Goal: Task Accomplishment & Management: Complete application form

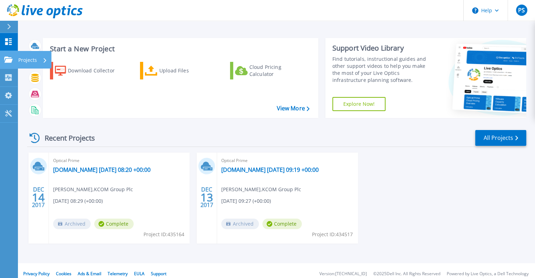
click at [30, 57] on p "Projects" at bounding box center [27, 60] width 19 height 18
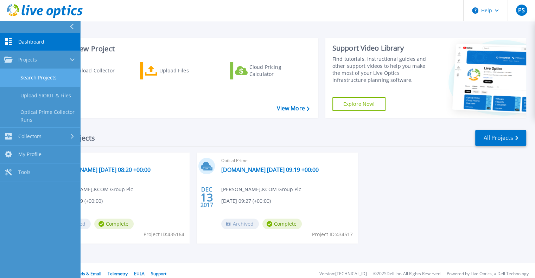
click at [35, 72] on link "Search Projects" at bounding box center [40, 78] width 80 height 18
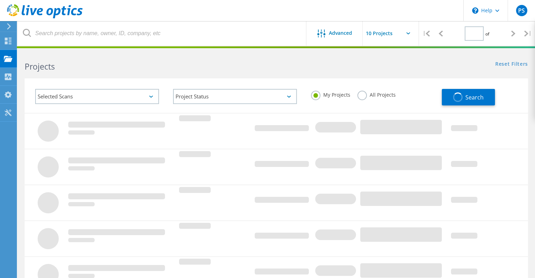
type input "1"
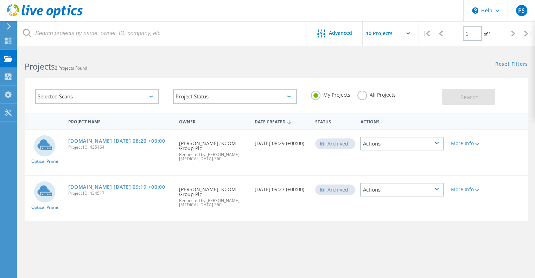
click at [416, 95] on div "My Projects All Projects" at bounding box center [373, 95] width 138 height 26
click at [12, 41] on icon at bounding box center [8, 41] width 8 height 7
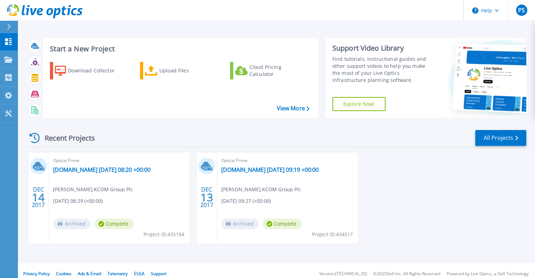
click at [108, 141] on div "Recent Projects All Projects" at bounding box center [276, 138] width 499 height 18
drag, startPoint x: 108, startPoint y: 141, endPoint x: 197, endPoint y: 134, distance: 88.9
click at [197, 134] on div "Recent Projects All Projects" at bounding box center [276, 138] width 499 height 18
click at [496, 139] on link "All Projects" at bounding box center [500, 138] width 51 height 16
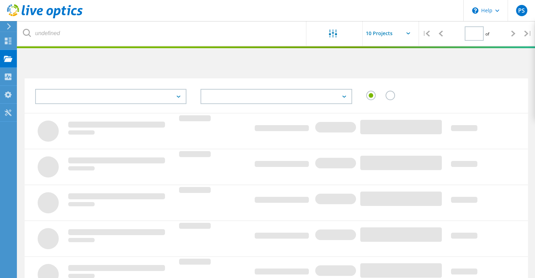
type input "1"
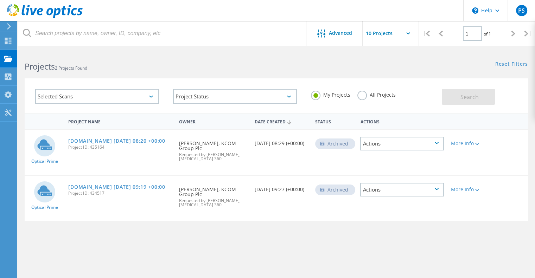
click at [438, 143] on icon at bounding box center [437, 143] width 4 height 2
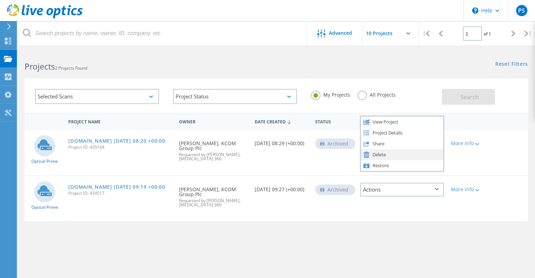
click at [399, 157] on div "Delete" at bounding box center [402, 154] width 82 height 11
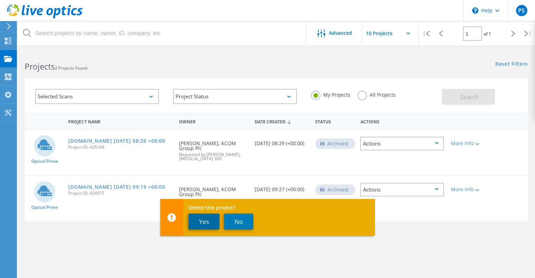
click at [202, 226] on button "Yes" at bounding box center [203, 222] width 31 height 16
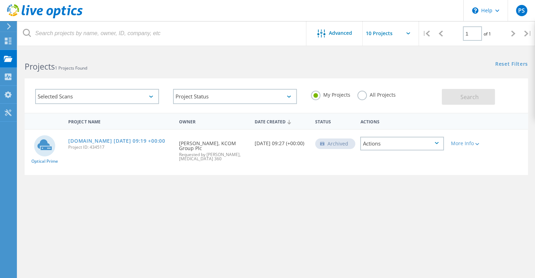
click at [435, 142] on icon at bounding box center [437, 143] width 4 height 2
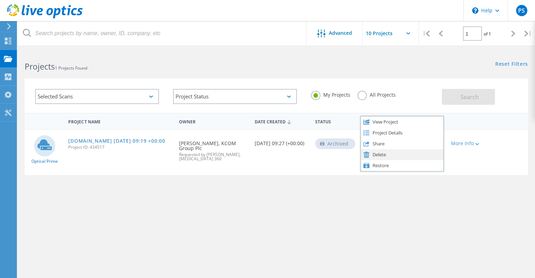
click at [409, 156] on div "Delete" at bounding box center [402, 154] width 82 height 11
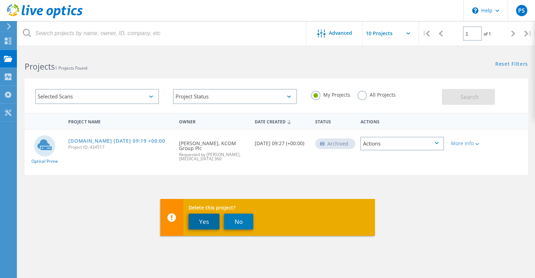
click at [200, 223] on button "Yes" at bounding box center [203, 222] width 31 height 16
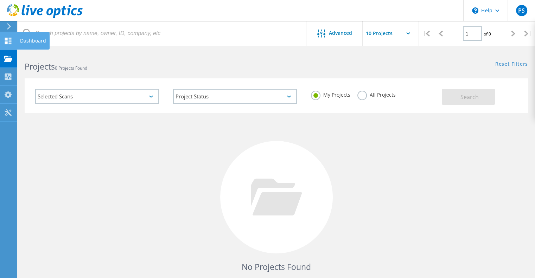
click at [6, 38] on use at bounding box center [8, 41] width 7 height 7
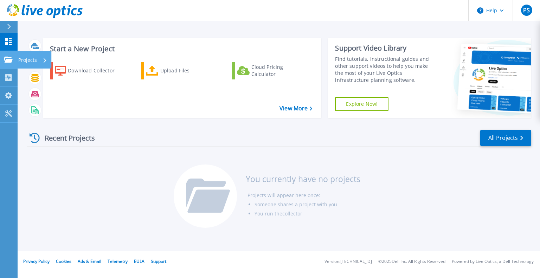
click at [31, 60] on p "Projects" at bounding box center [27, 60] width 19 height 18
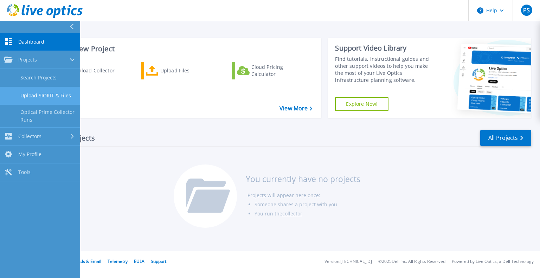
click at [33, 97] on link "Upload SIOKIT & Files" at bounding box center [40, 96] width 80 height 18
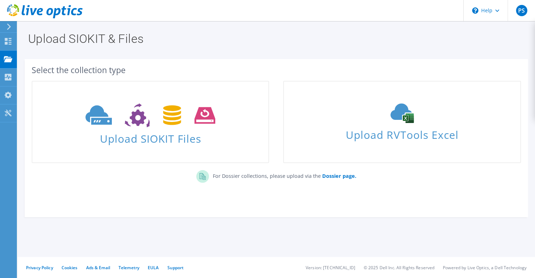
click at [480, 197] on div "Select the collection type Upload SIOKIT Files" at bounding box center [276, 135] width 503 height 144
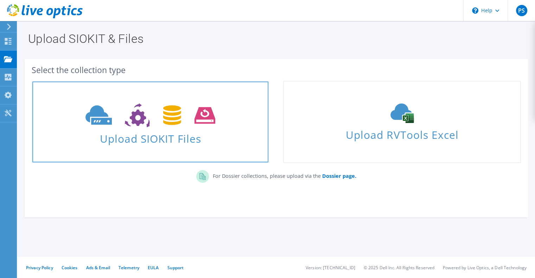
click at [146, 127] on icon at bounding box center [150, 115] width 130 height 24
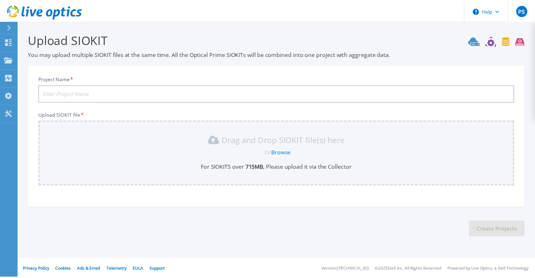
scroll to position [1, 0]
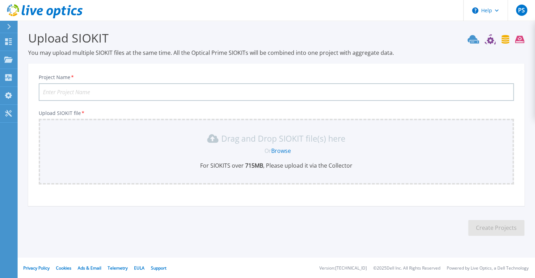
click at [67, 92] on input "Project Name *" at bounding box center [276, 92] width 475 height 18
type input "PPDM"
click at [278, 150] on link "Browse" at bounding box center [281, 151] width 20 height 8
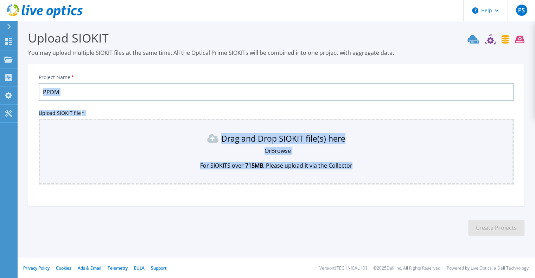
drag, startPoint x: 270, startPoint y: 161, endPoint x: 137, endPoint y: 100, distance: 146.0
click at [137, 100] on div "Project Name * PPDM Upload SIOKIT file * Drag and Drop SIOKIT file(s) here Or B…" at bounding box center [276, 137] width 496 height 138
click at [12, 45] on link "Dashboard Dashboard" at bounding box center [9, 42] width 18 height 18
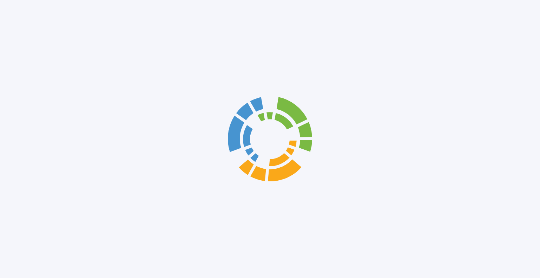
click at [32, 39] on div at bounding box center [270, 139] width 540 height 278
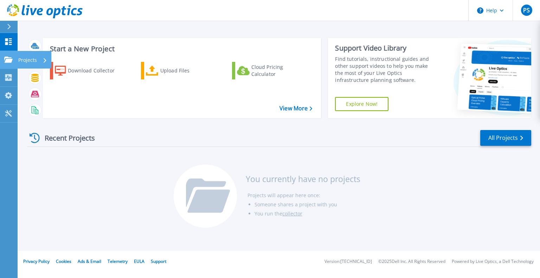
click at [25, 59] on p "Projects" at bounding box center [27, 60] width 19 height 18
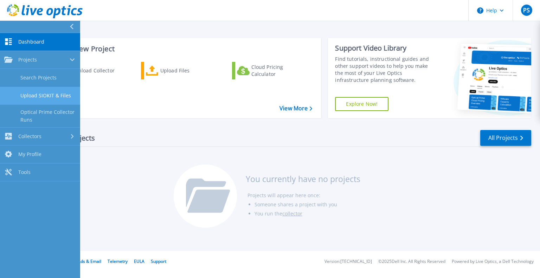
click at [31, 96] on link "Upload SIOKIT & Files" at bounding box center [40, 96] width 80 height 18
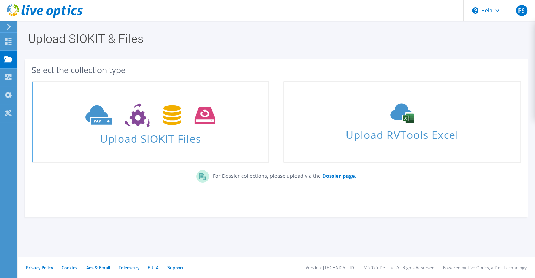
click at [174, 143] on span "Upload SIOKIT Files" at bounding box center [150, 136] width 236 height 15
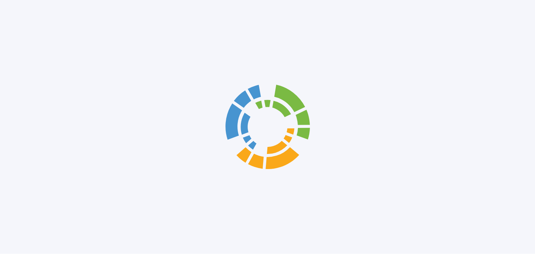
scroll to position [1, 0]
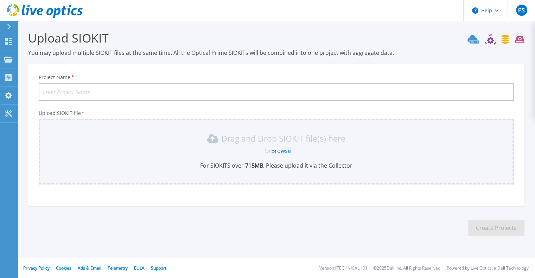
click at [97, 88] on input "Project Name *" at bounding box center [276, 92] width 475 height 18
type input "PPDM"
click at [282, 147] on link "Browse" at bounding box center [281, 151] width 20 height 8
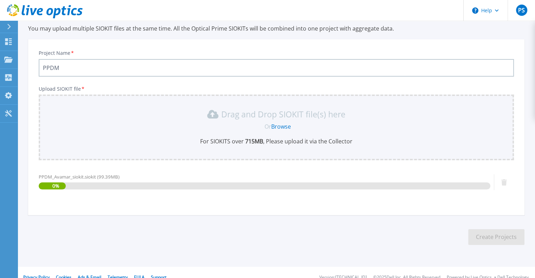
scroll to position [35, 0]
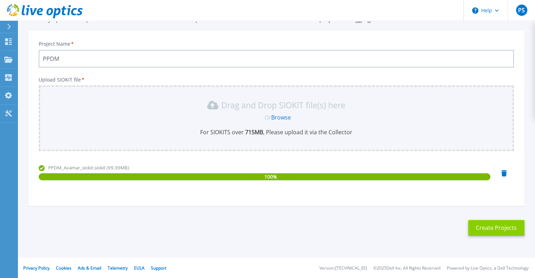
click at [482, 229] on button "Create Projects" at bounding box center [496, 228] width 56 height 16
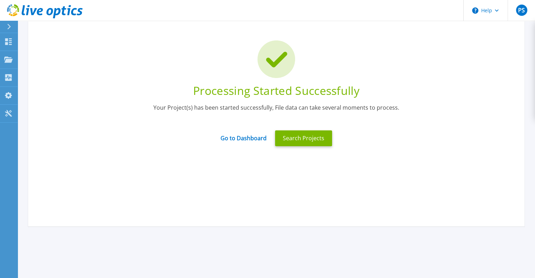
click at [478, 224] on div "Processing Started Successfully Your Project(s) has been started successfully, …" at bounding box center [276, 120] width 496 height 211
click at [299, 134] on button "Search Projects" at bounding box center [303, 138] width 57 height 16
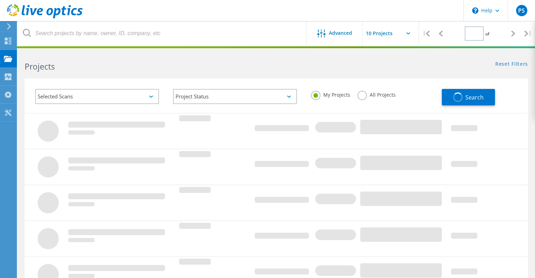
type input "1"
